Goal: Find specific page/section: Find specific page/section

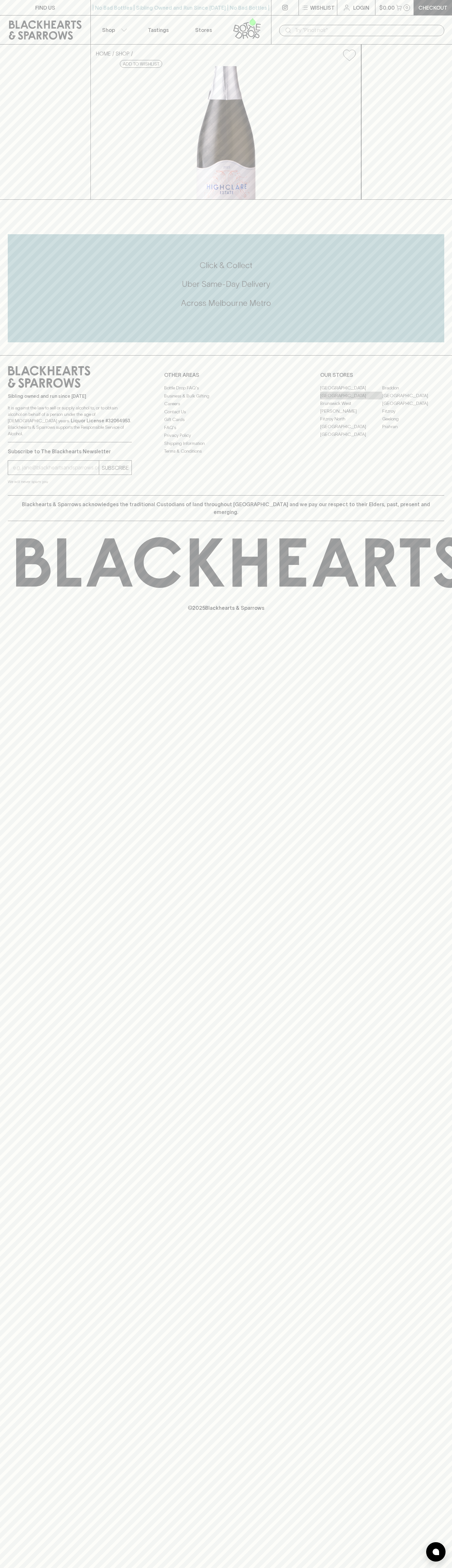
click at [351, 399] on link "[GEOGRAPHIC_DATA]" at bounding box center [351, 395] width 62 height 8
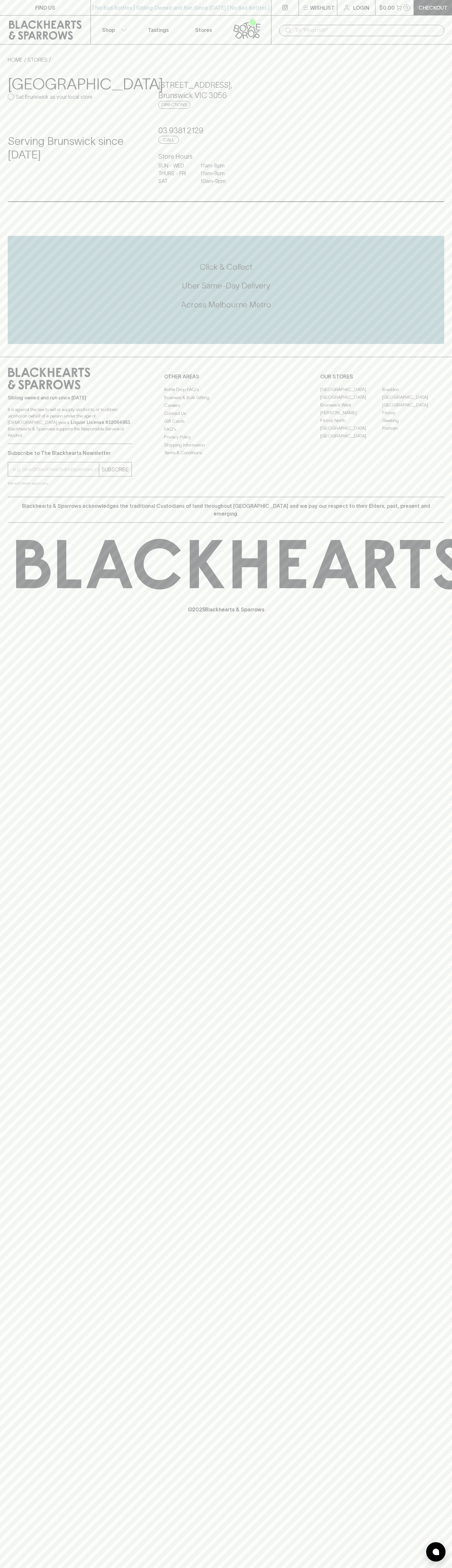
click at [181, 29] on link "Stores" at bounding box center [203, 29] width 45 height 29
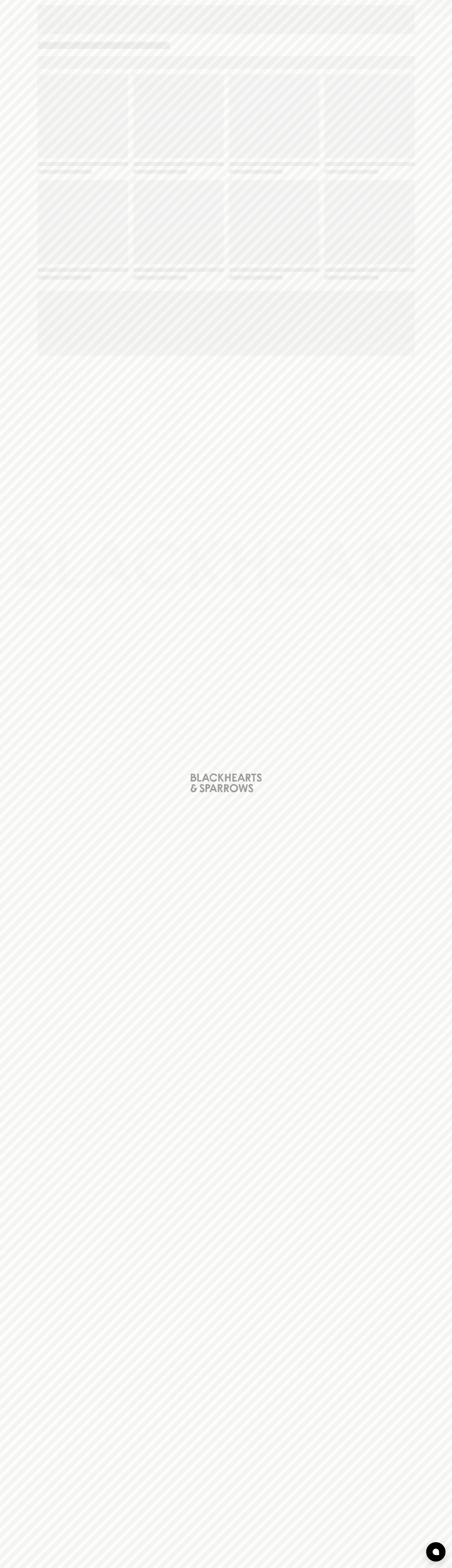
click at [425, 1189] on div "Loading" at bounding box center [226, 784] width 452 height 1568
click at [345, 1567] on html "FIND US | No Bad Bottles | Sibling Owned and Run Since [DATE] | No Bad Bottles …" at bounding box center [226, 784] width 452 height 1568
click at [5, 544] on div "Loading" at bounding box center [226, 784] width 452 height 1568
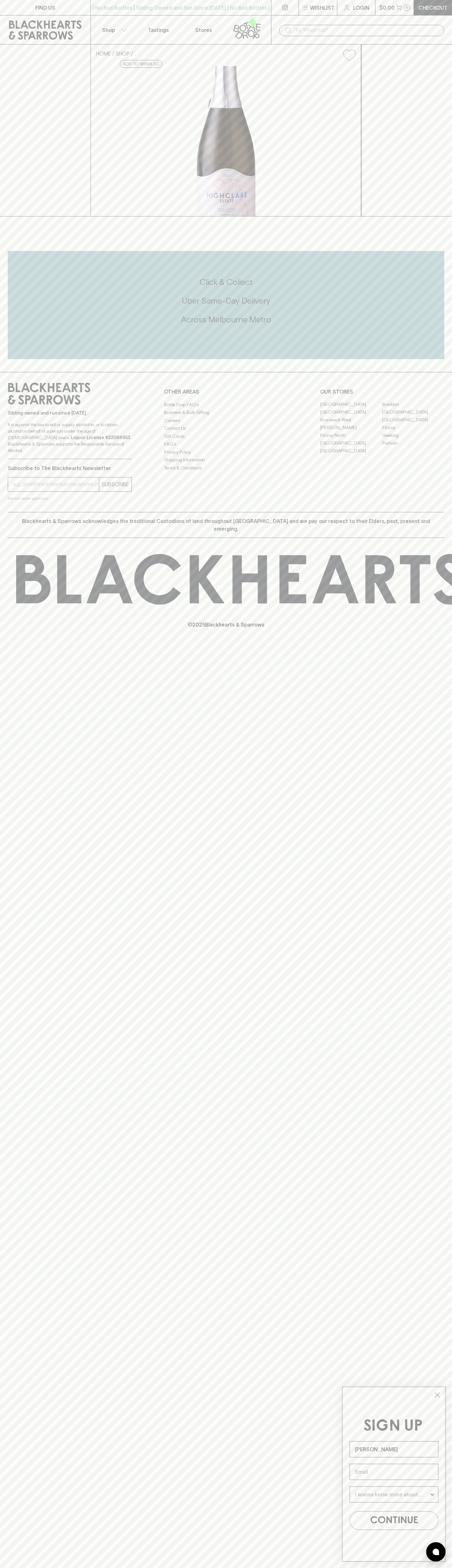
type input "[PERSON_NAME]"
